Goal: Information Seeking & Learning: Learn about a topic

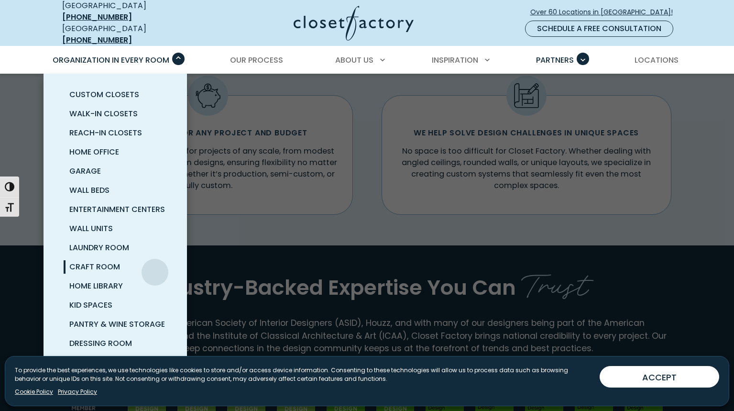
scroll to position [721, 0]
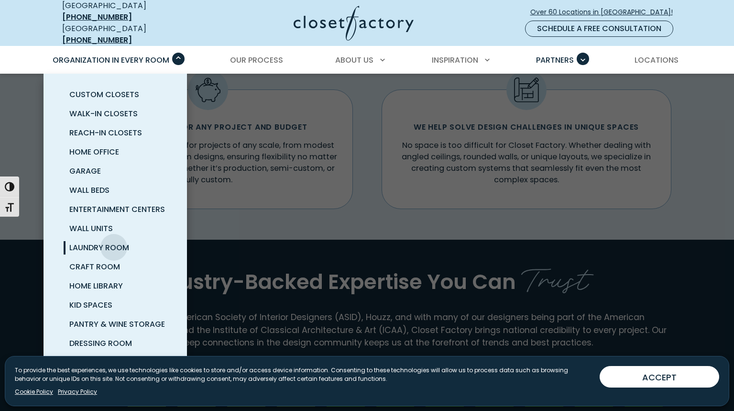
click at [114, 242] on span "Laundry Room" at bounding box center [99, 247] width 60 height 11
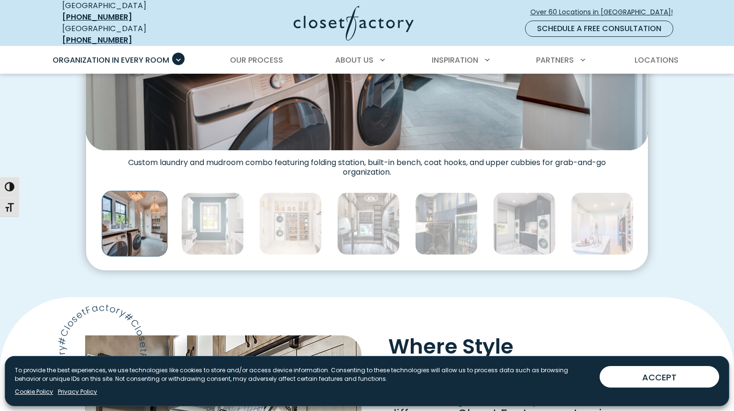
scroll to position [492, 0]
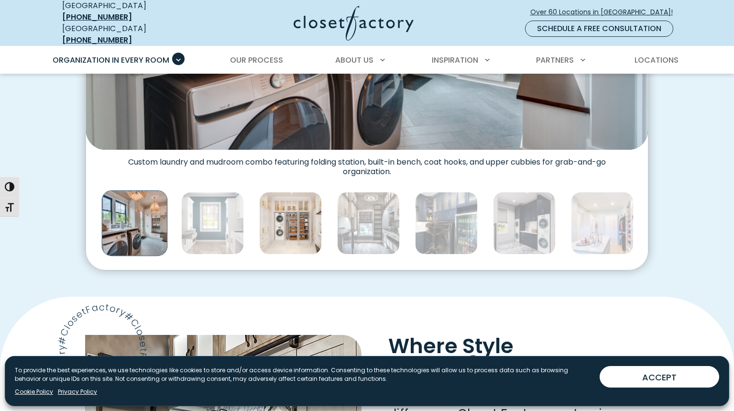
click at [296, 217] on img "Thumbnail Gallery" at bounding box center [290, 223] width 63 height 63
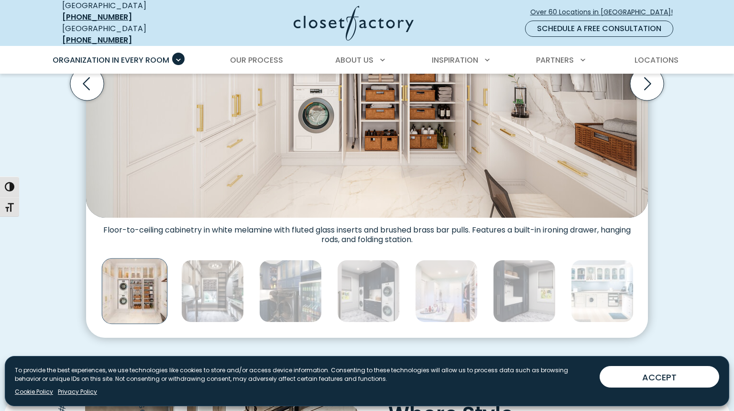
scroll to position [425, 0]
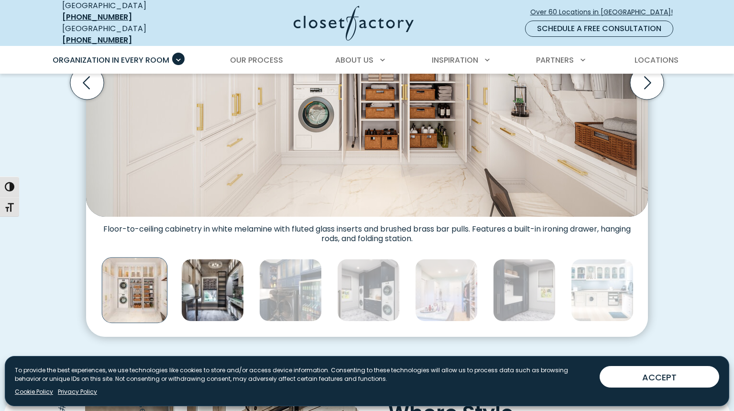
click at [208, 309] on img "Thumbnail Gallery" at bounding box center [212, 290] width 63 height 63
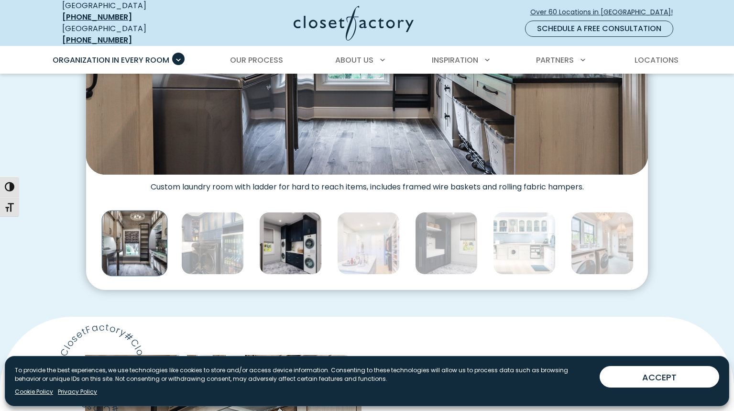
scroll to position [474, 0]
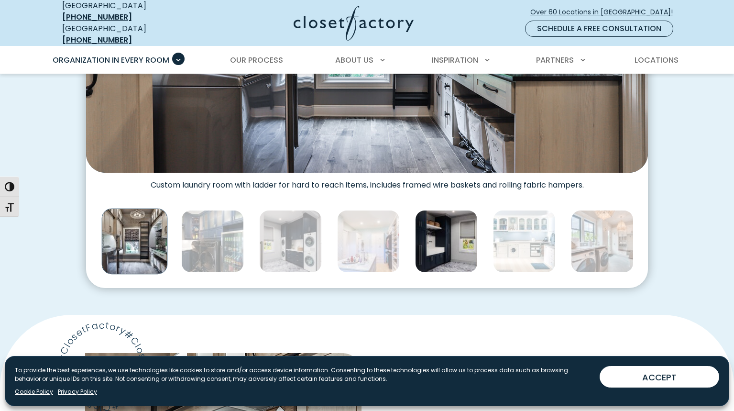
click at [441, 251] on img "Thumbnail Gallery" at bounding box center [446, 241] width 63 height 63
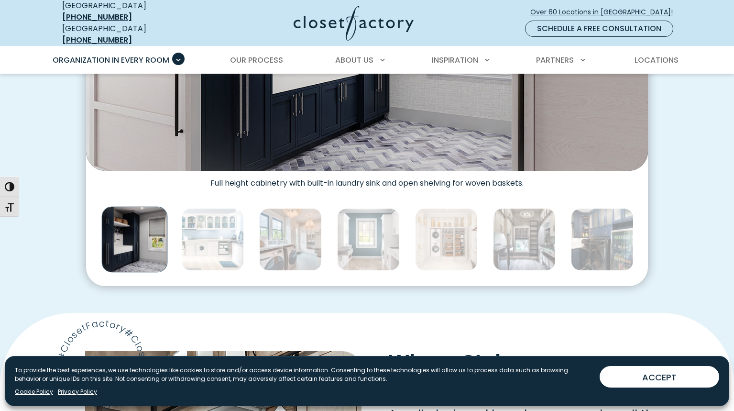
scroll to position [482, 0]
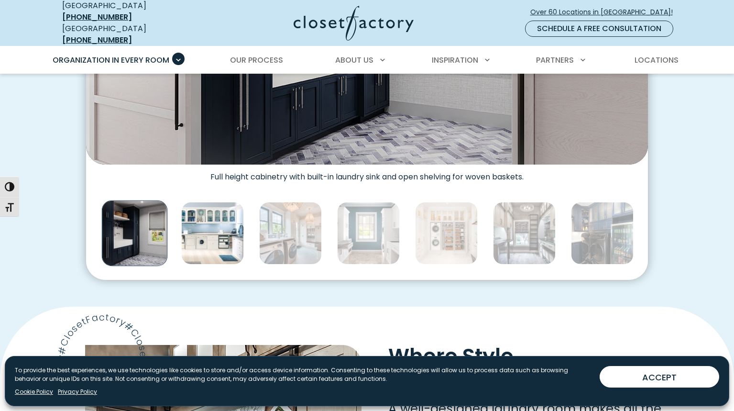
click at [233, 239] on img "Thumbnail Gallery" at bounding box center [212, 233] width 63 height 63
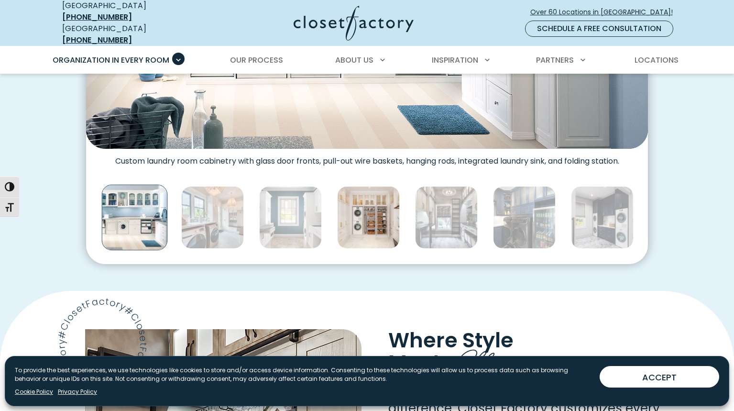
scroll to position [519, 0]
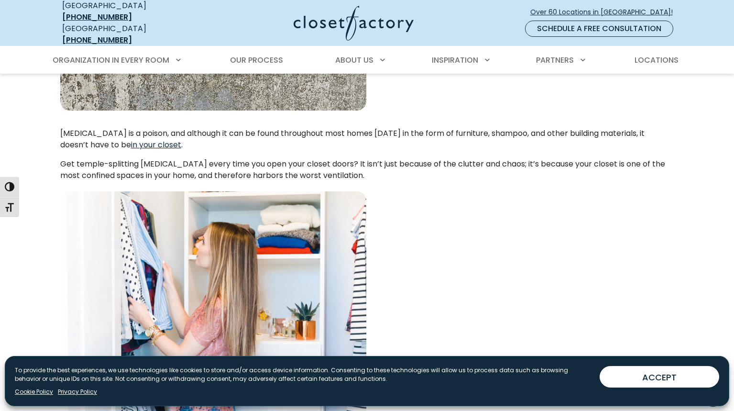
scroll to position [987, 0]
